Goal: Task Accomplishment & Management: Manage account settings

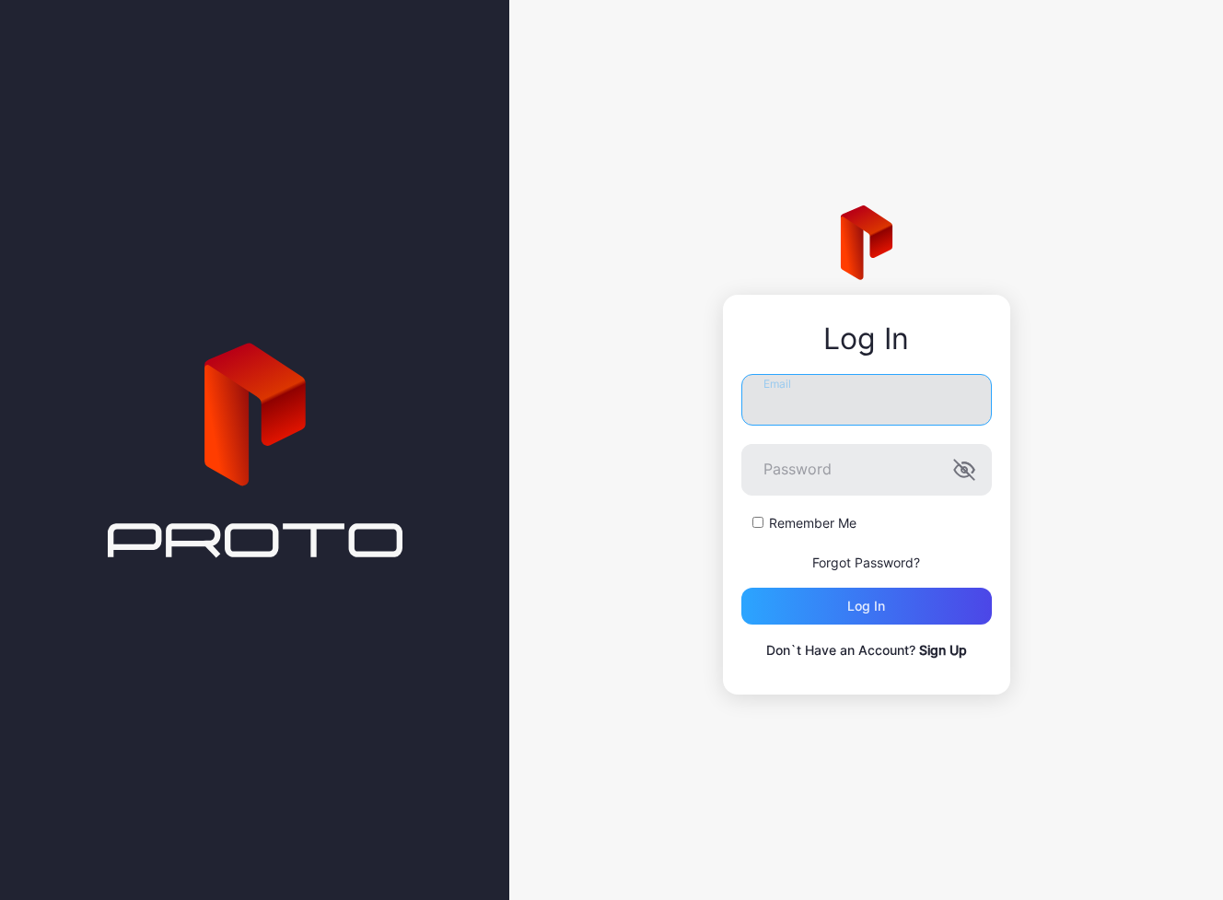
click at [805, 404] on input "Email" at bounding box center [867, 400] width 251 height 52
type input "**********"
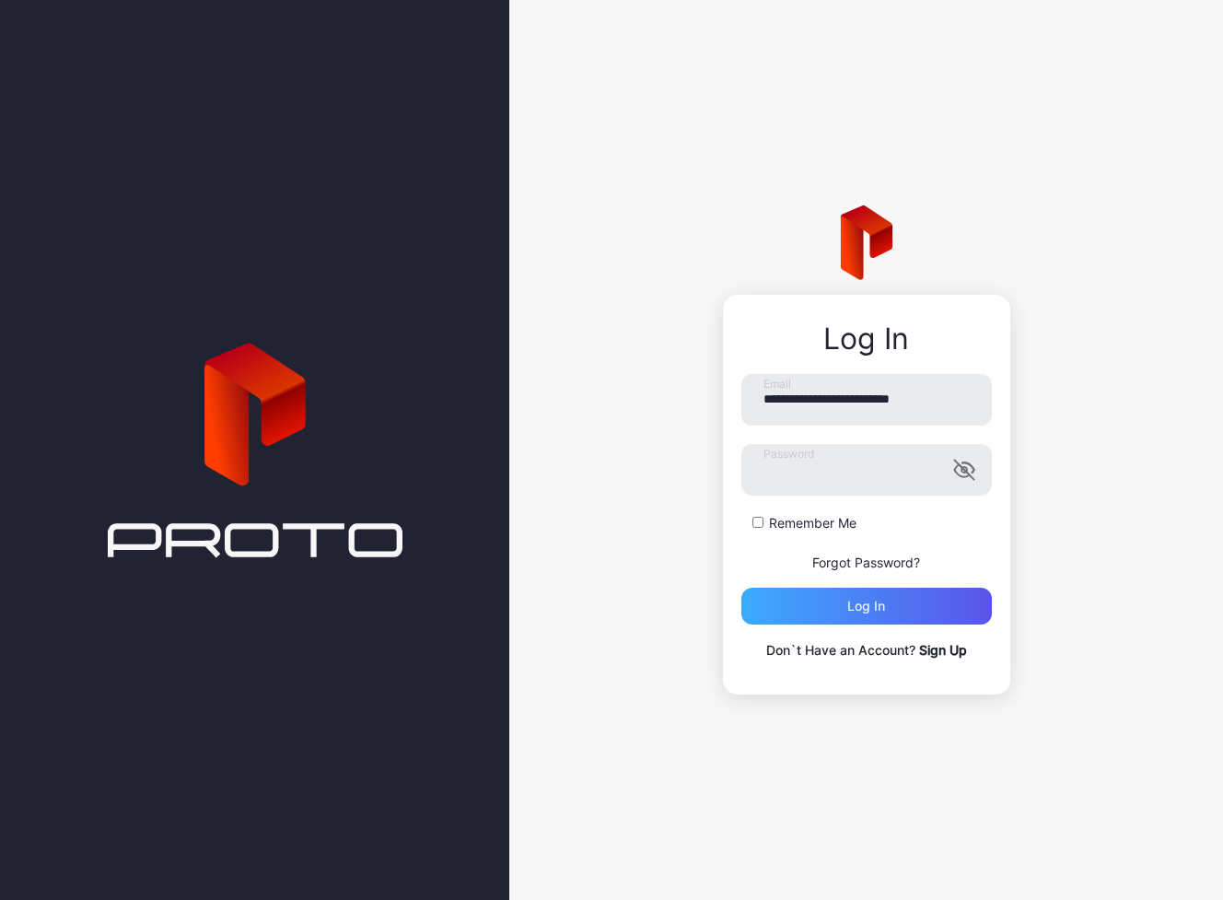
click at [869, 610] on div "Log in" at bounding box center [867, 606] width 38 height 15
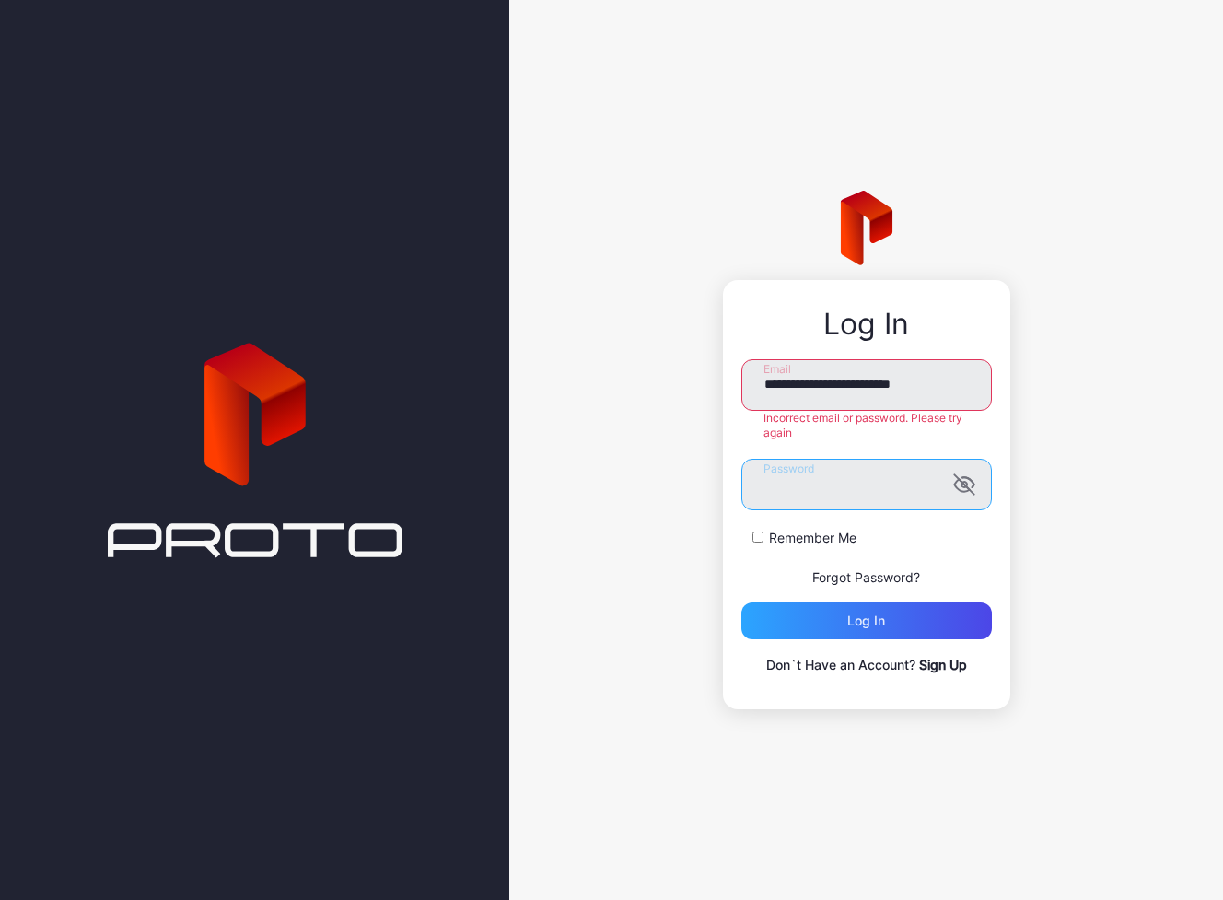
click at [673, 485] on div "**********" at bounding box center [866, 450] width 714 height 900
click at [866, 620] on button "Log in" at bounding box center [867, 620] width 251 height 37
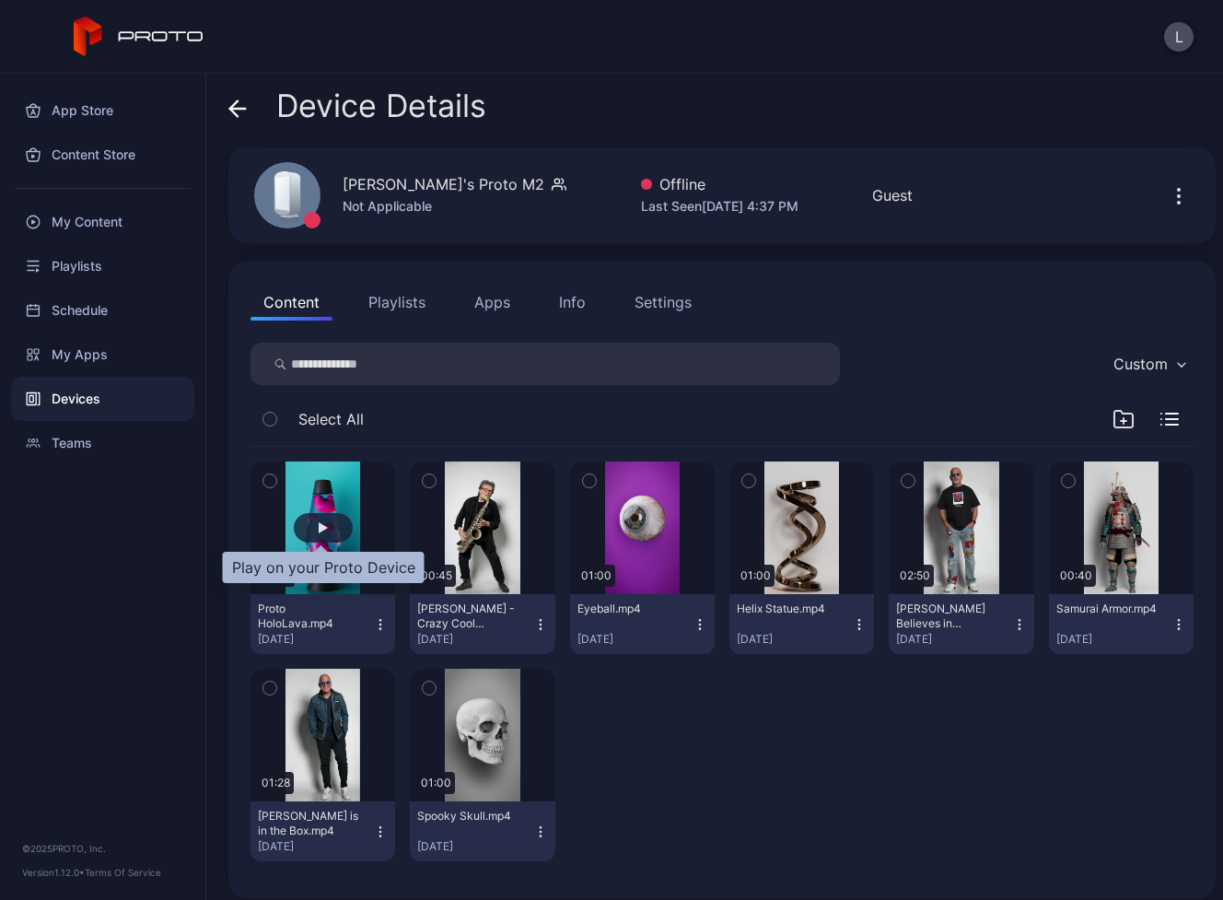
click at [323, 525] on div "button" at bounding box center [323, 527] width 9 height 11
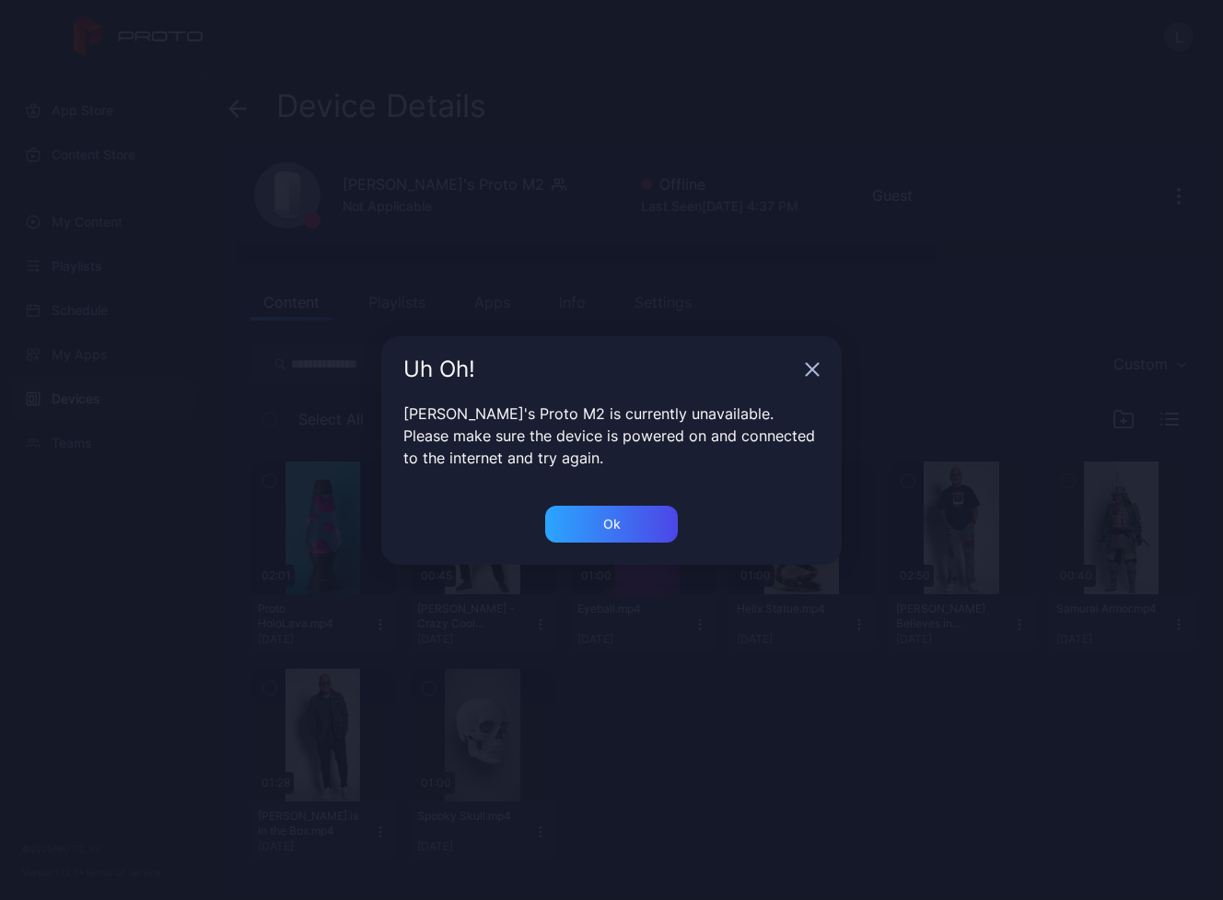
click at [805, 369] on icon "button" at bounding box center [812, 369] width 15 height 15
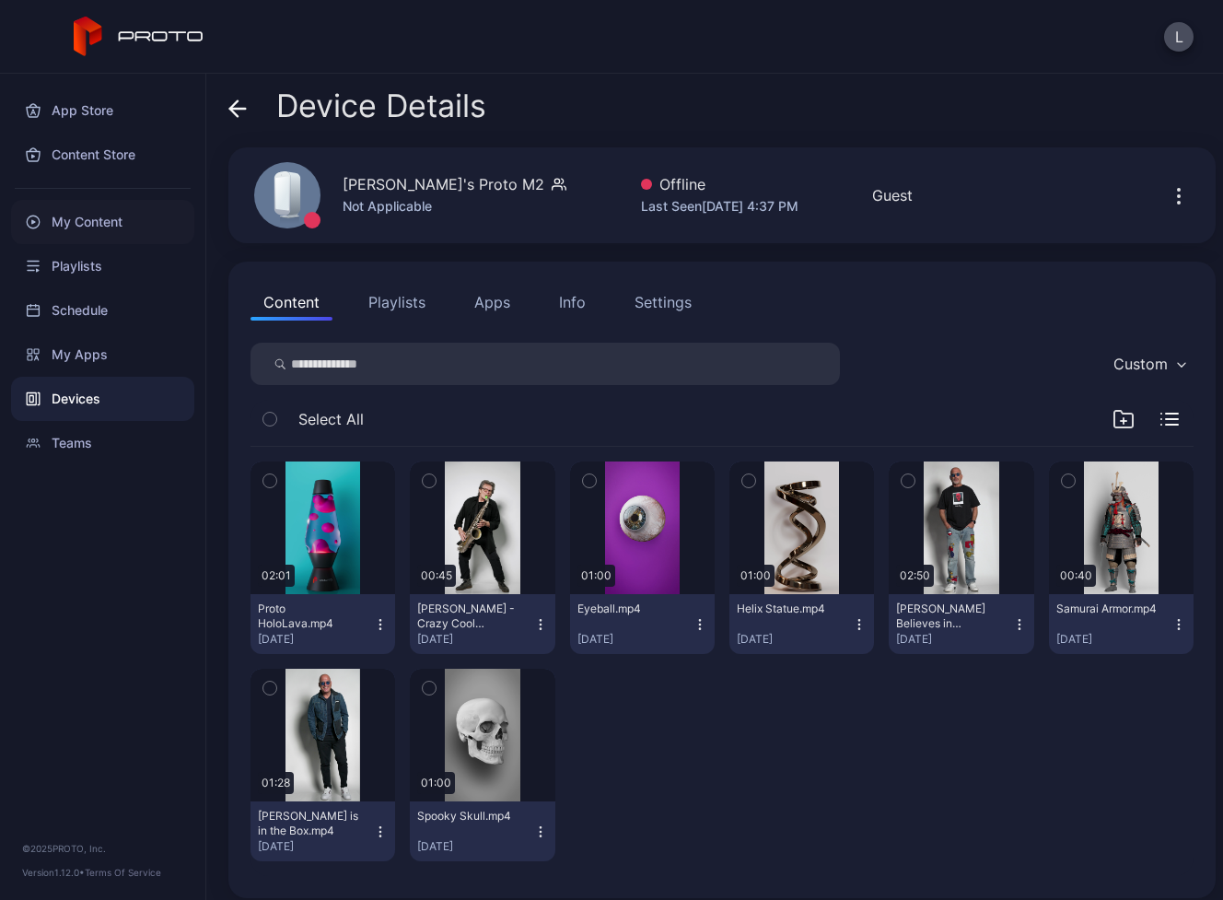
click at [78, 220] on div "My Content" at bounding box center [102, 222] width 183 height 44
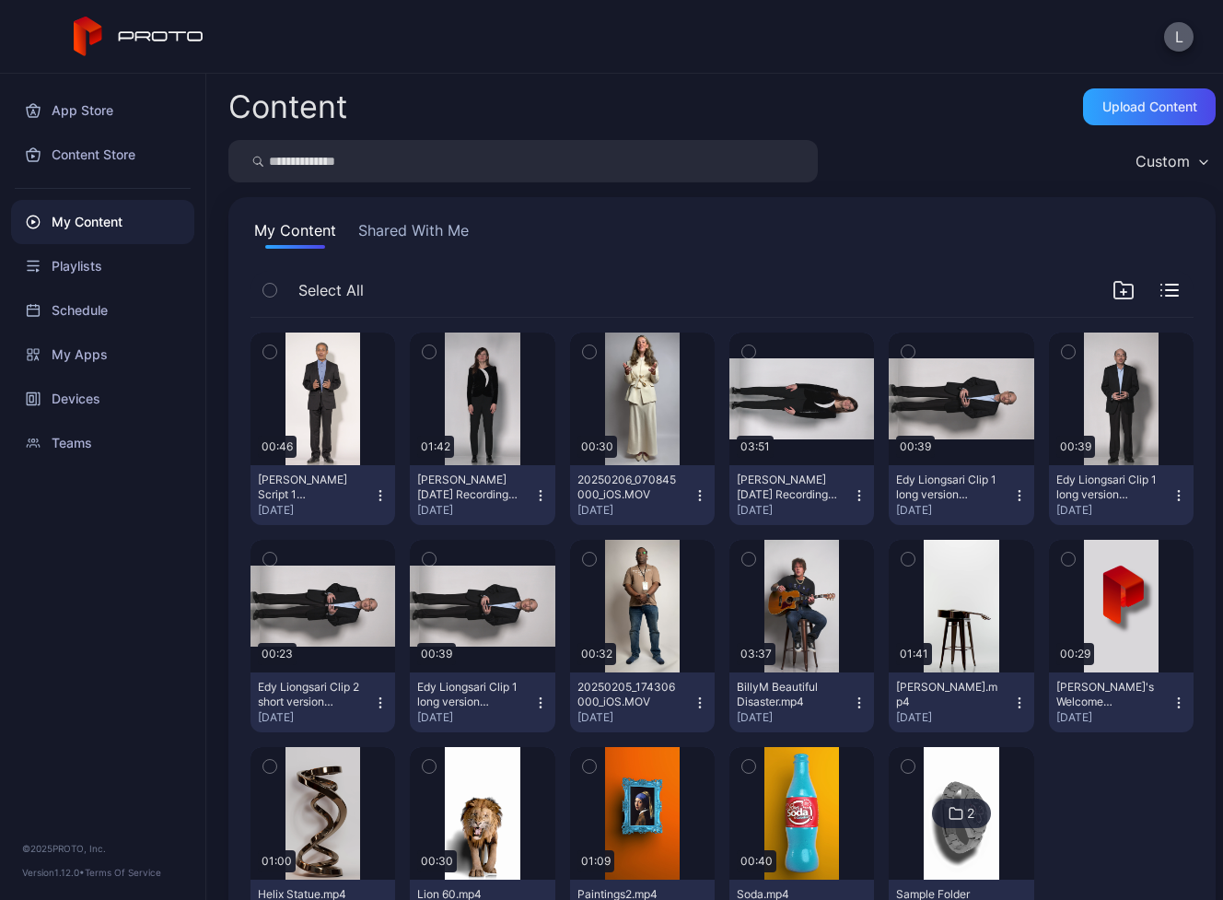
click at [1181, 36] on button "L" at bounding box center [1178, 36] width 29 height 29
click at [555, 74] on div "Content Upload Content Custom My Content Shared With Me Select All Preview 00:4…" at bounding box center [714, 487] width 1017 height 826
click at [788, 95] on div "Content Upload Content" at bounding box center [722, 106] width 988 height 37
